Goal: Transaction & Acquisition: Purchase product/service

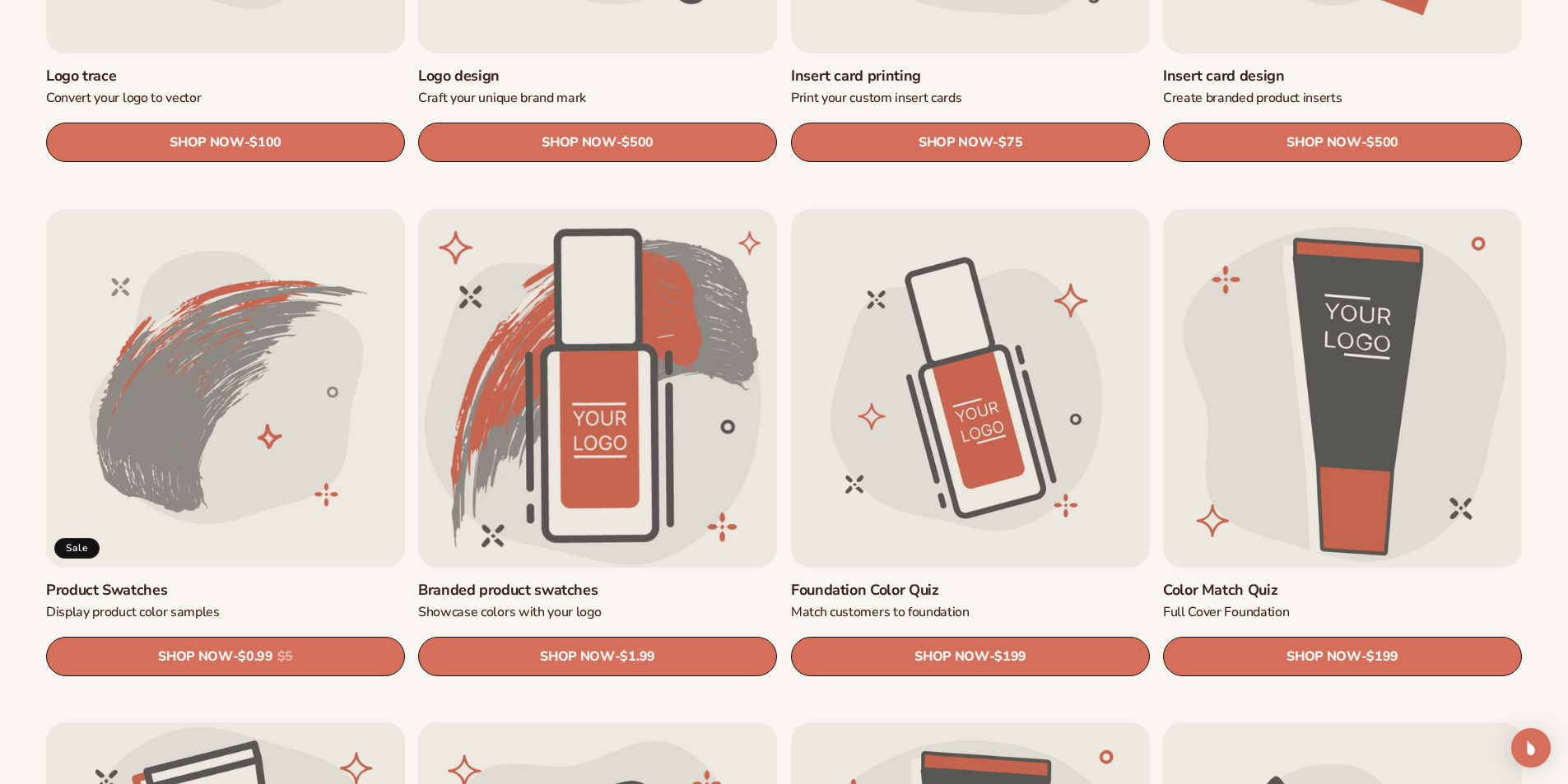
scroll to position [905, 0]
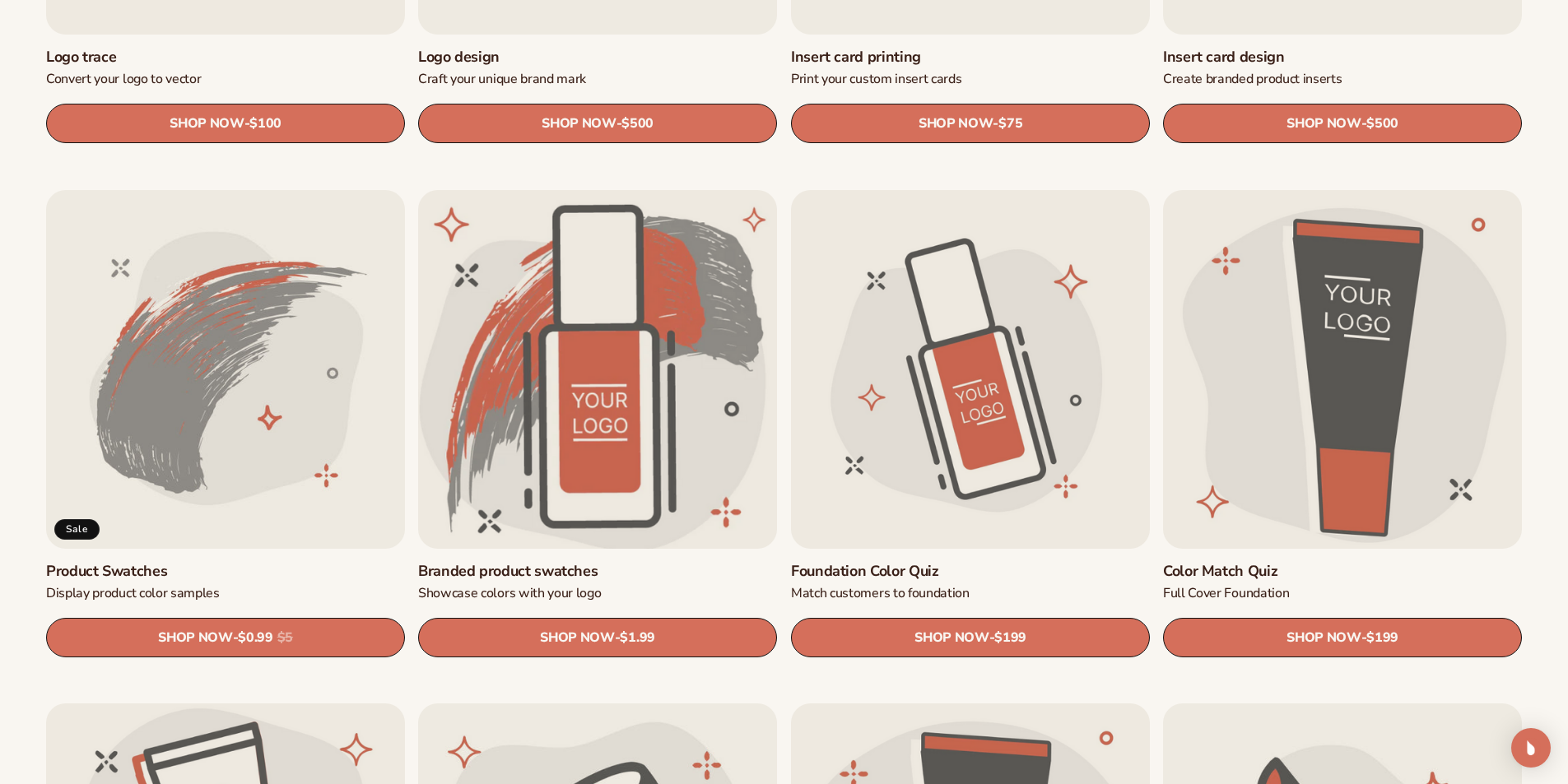
click at [566, 562] on link "Branded product swatches" at bounding box center [598, 571] width 359 height 19
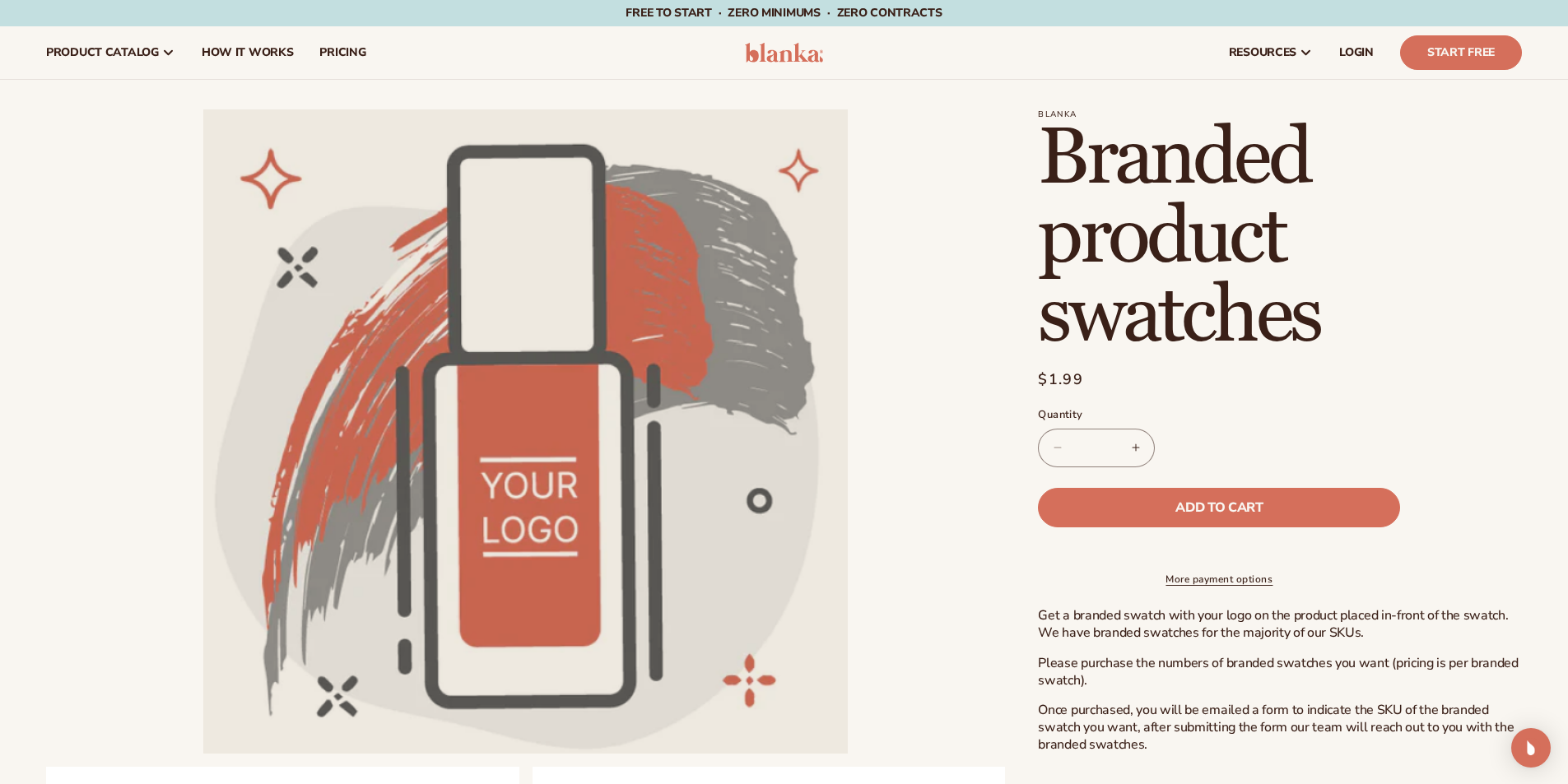
drag, startPoint x: 1107, startPoint y: 450, endPoint x: 1073, endPoint y: 450, distance: 34.0
click at [1073, 450] on quantity-input "Decrease quantity for Branded product swatches * Increase quantity for Branded …" at bounding box center [1096, 448] width 117 height 39
click at [1345, 433] on div "Decrease quantity for Branded product swatches ** Increase quantity for Branded…" at bounding box center [1219, 448] width 362 height 39
click at [1317, 491] on button "Add to cart" at bounding box center [1219, 507] width 362 height 40
type input "*"
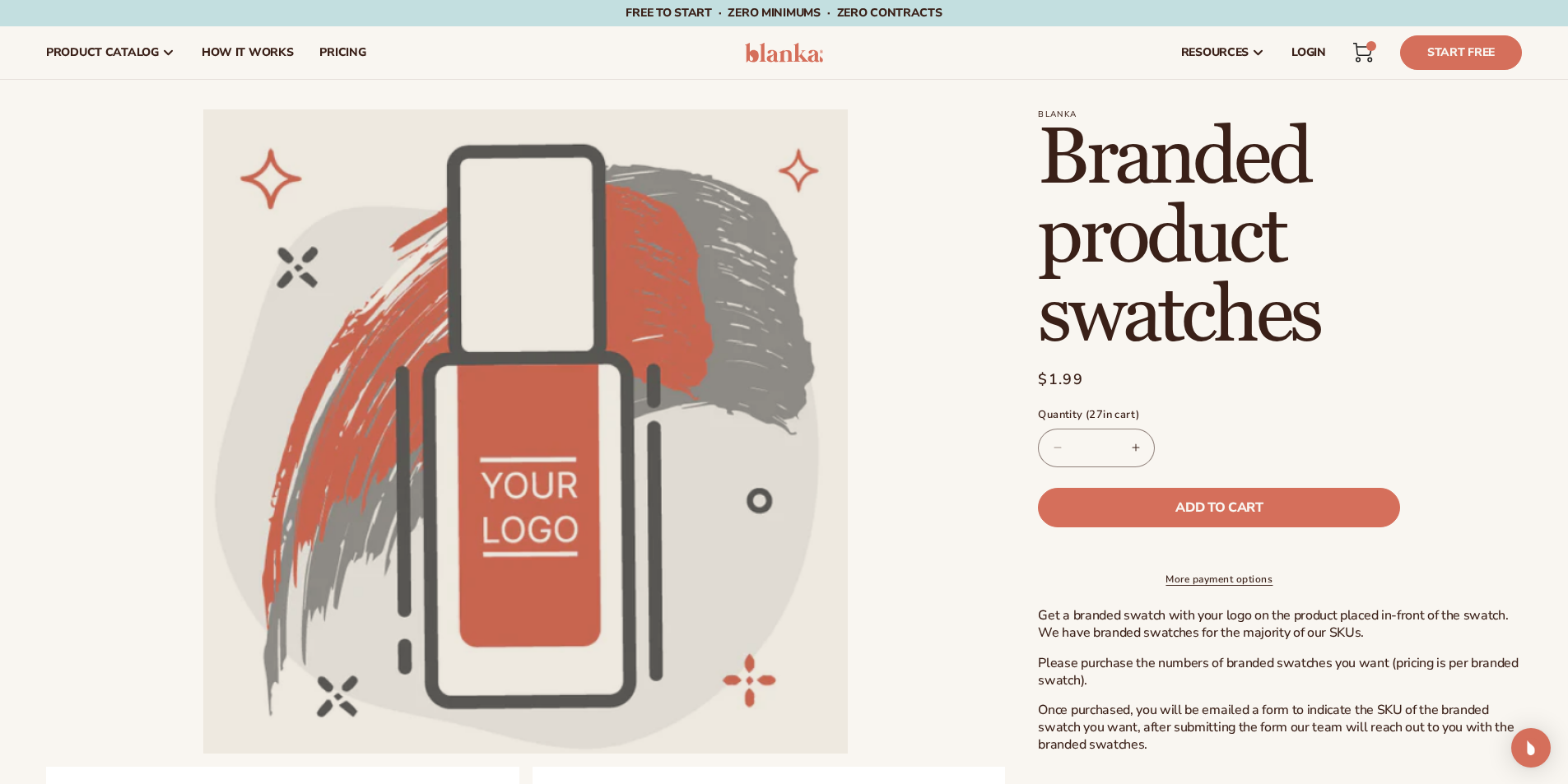
click at [1368, 47] on div "27 27 items" at bounding box center [1372, 47] width 10 height 10
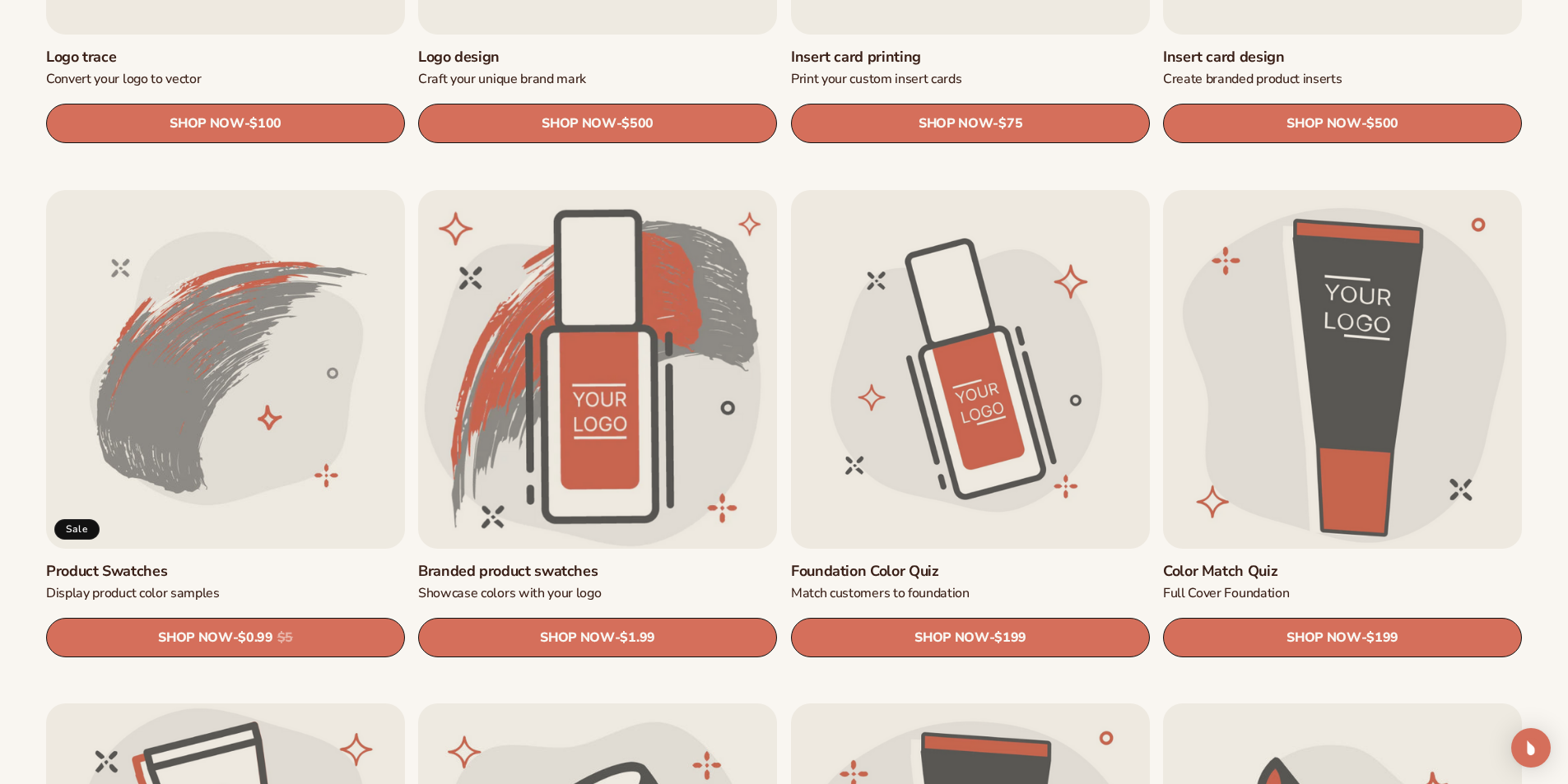
scroll to position [1070, 0]
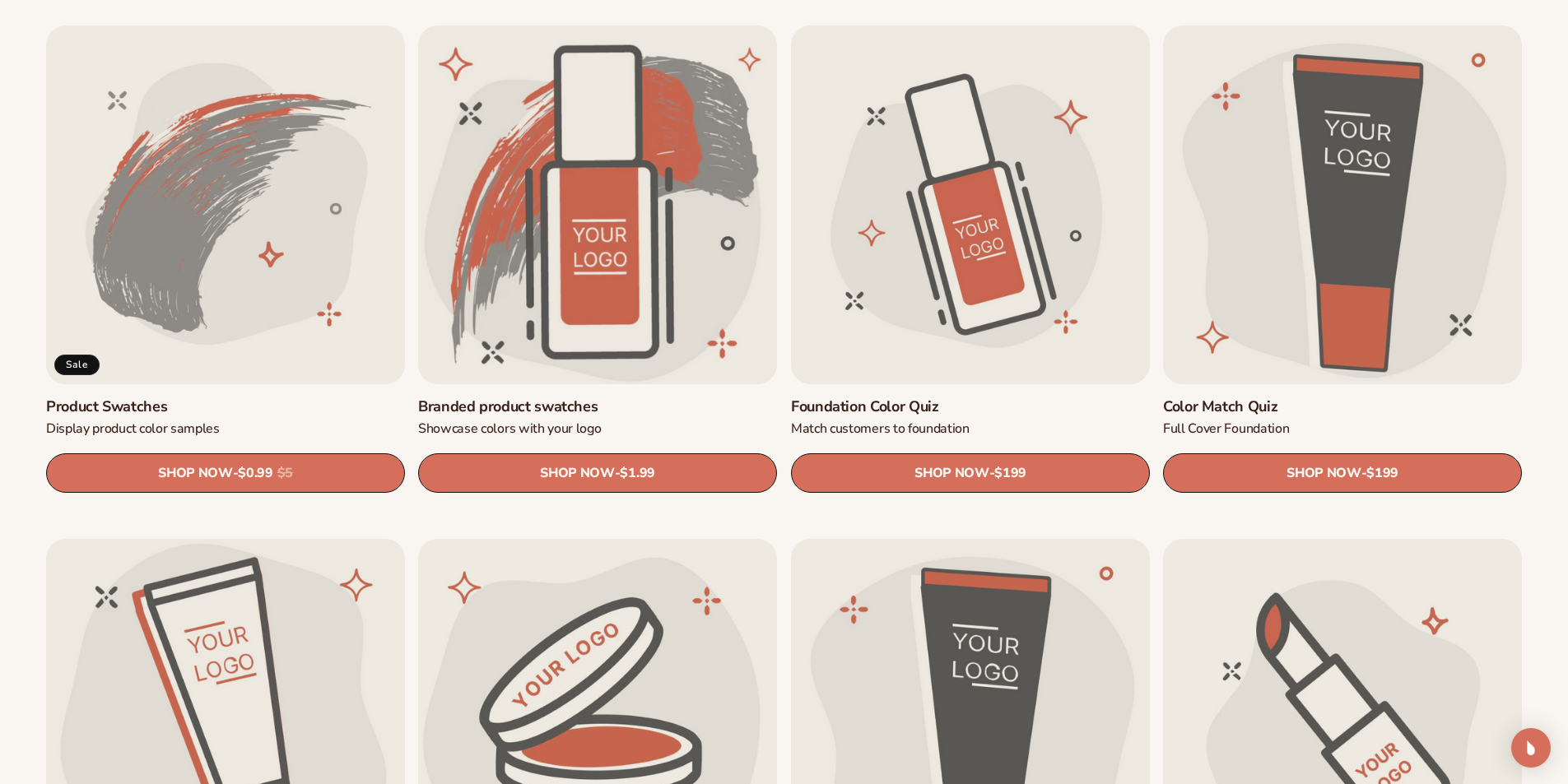
click at [348, 397] on link "Product Swatches" at bounding box center [225, 406] width 359 height 19
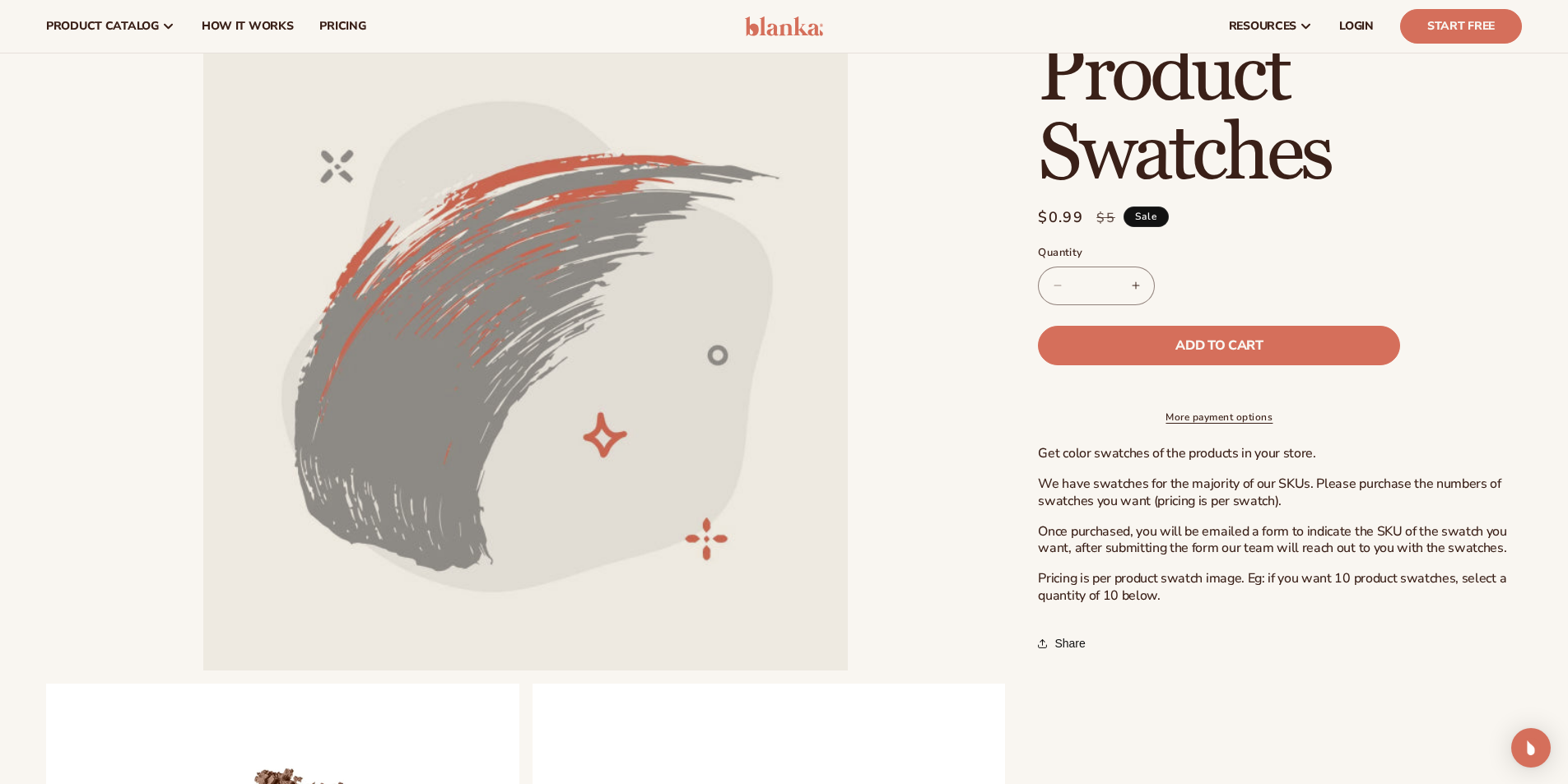
scroll to position [82, 0]
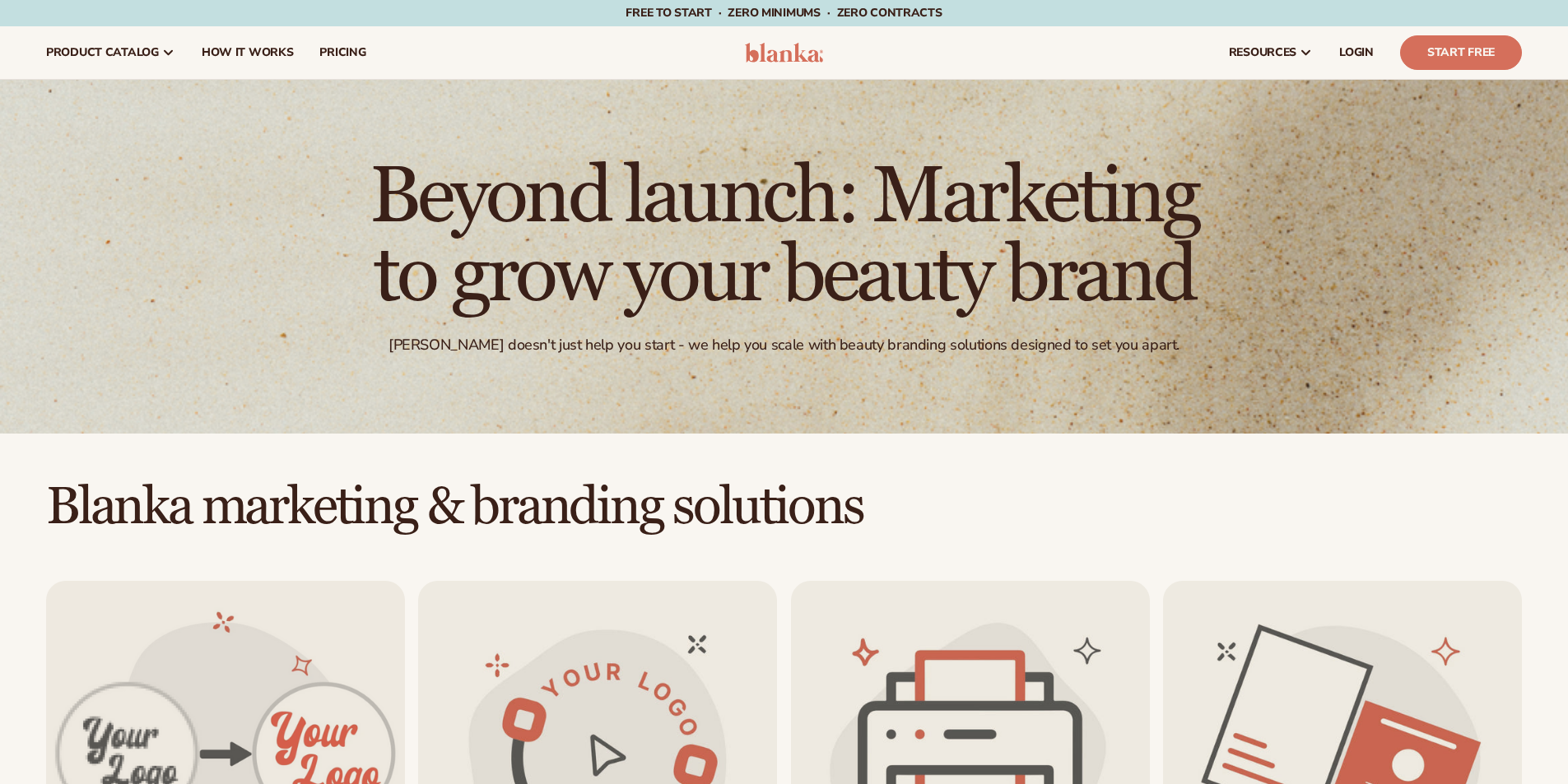
scroll to position [1070, 0]
